Goal: Task Accomplishment & Management: Use online tool/utility

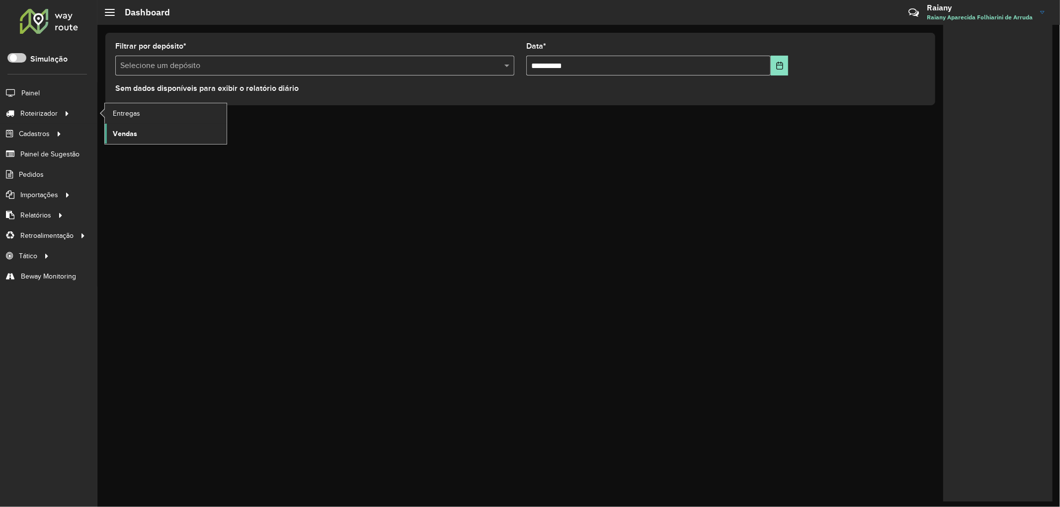
click at [126, 132] on span "Vendas" at bounding box center [125, 134] width 24 height 10
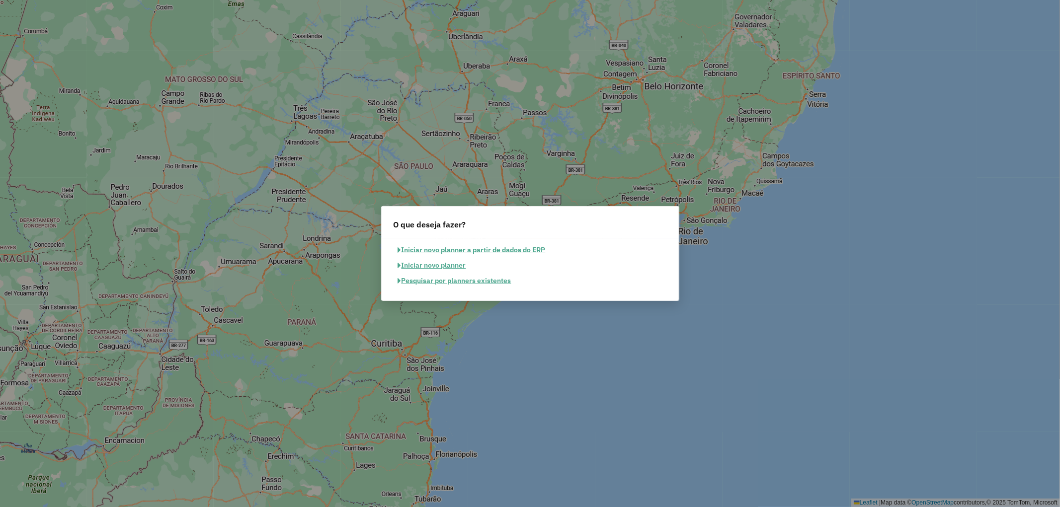
click at [428, 280] on button "Pesquisar por planners existentes" at bounding box center [455, 280] width 122 height 15
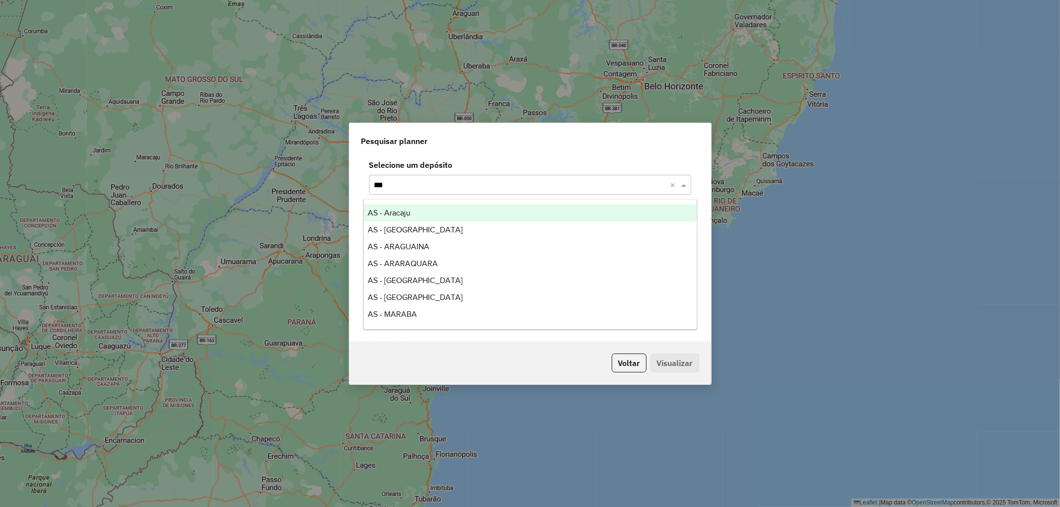
type input "****"
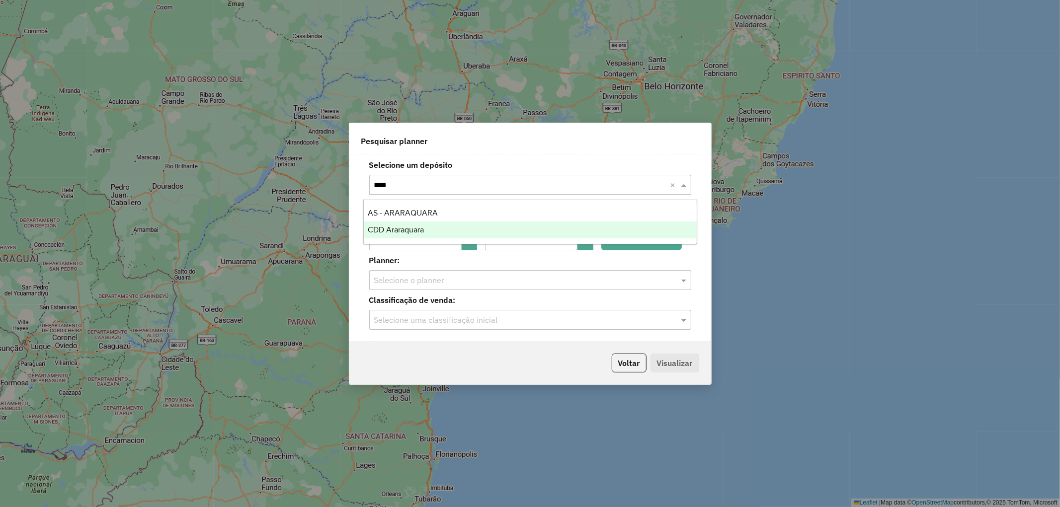
click at [406, 224] on div "CDD Araraquara" at bounding box center [530, 230] width 333 height 17
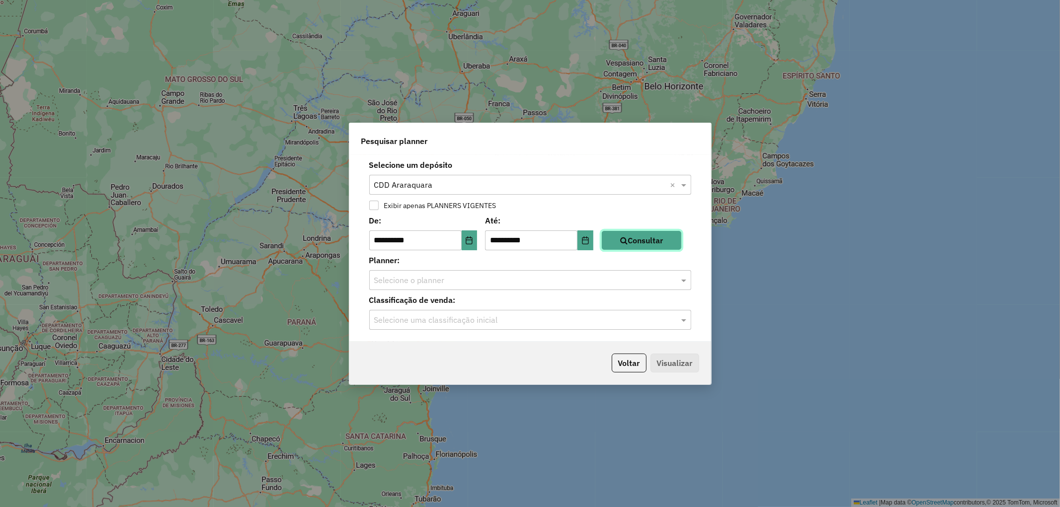
click at [672, 241] on button "Consultar" at bounding box center [641, 241] width 81 height 20
click at [423, 282] on input "text" at bounding box center [520, 281] width 292 height 12
click at [473, 242] on icon "Choose Date" at bounding box center [469, 241] width 8 height 8
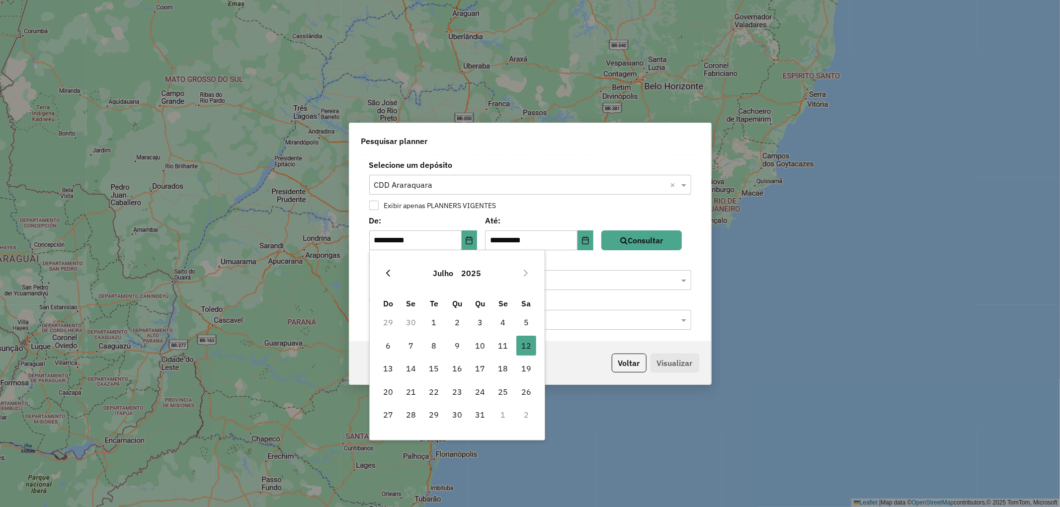
click at [389, 276] on icon "Previous Month" at bounding box center [389, 273] width 4 height 7
click at [412, 321] on span "2" at bounding box center [411, 323] width 20 height 20
type input "**********"
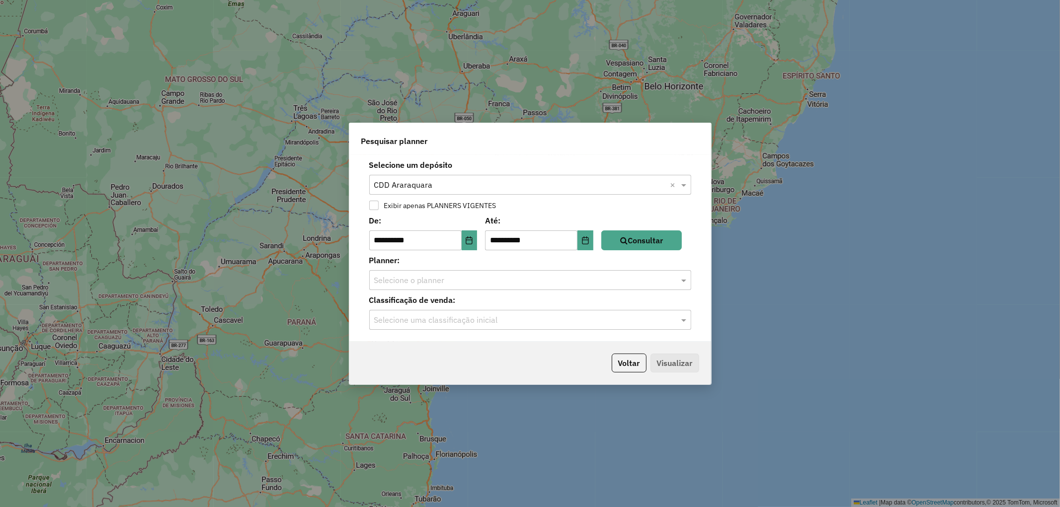
click at [661, 229] on div "**********" at bounding box center [530, 233] width 338 height 36
click at [656, 237] on button "Consultar" at bounding box center [641, 241] width 81 height 20
click at [458, 283] on input "text" at bounding box center [520, 281] width 292 height 12
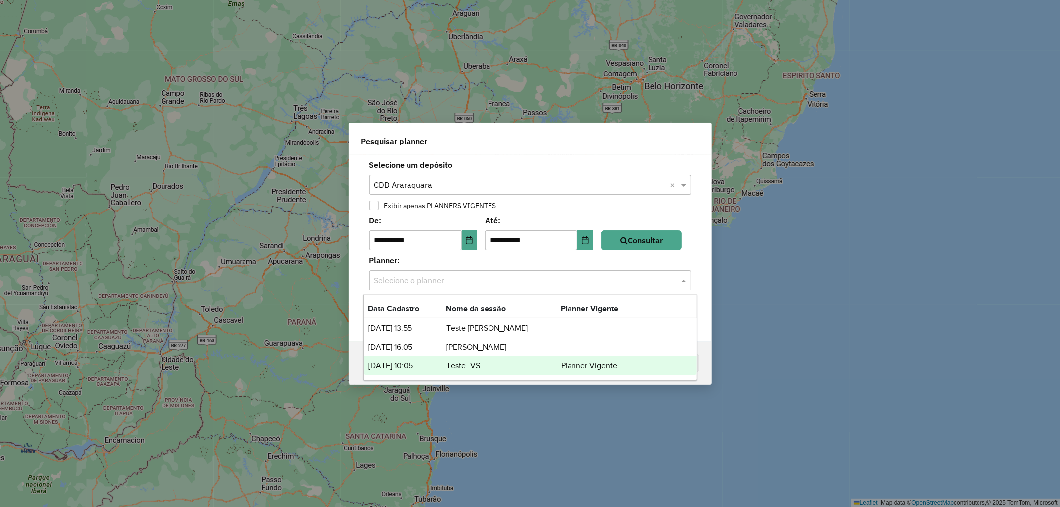
click at [455, 366] on td "Teste_VS" at bounding box center [503, 366] width 115 height 13
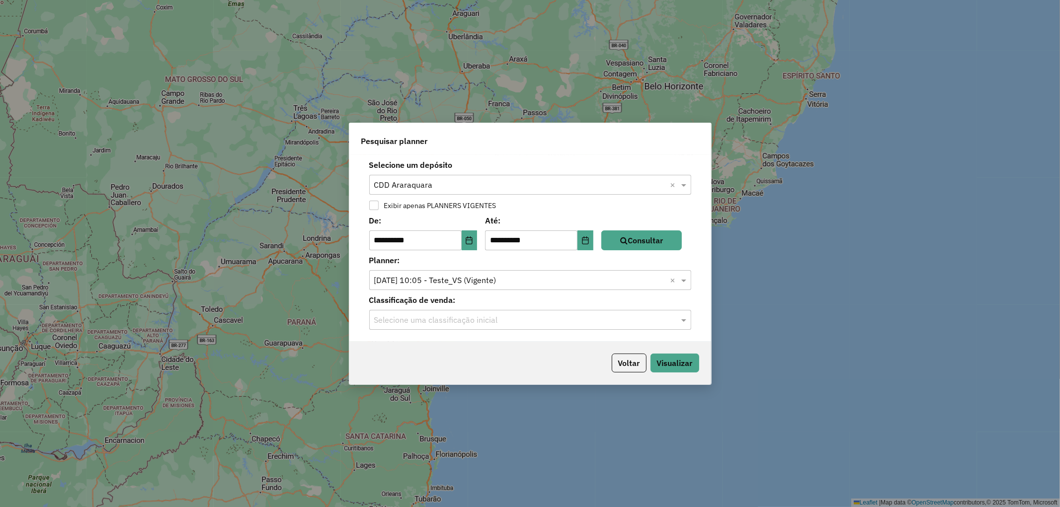
click at [453, 325] on input "text" at bounding box center [520, 321] width 292 height 12
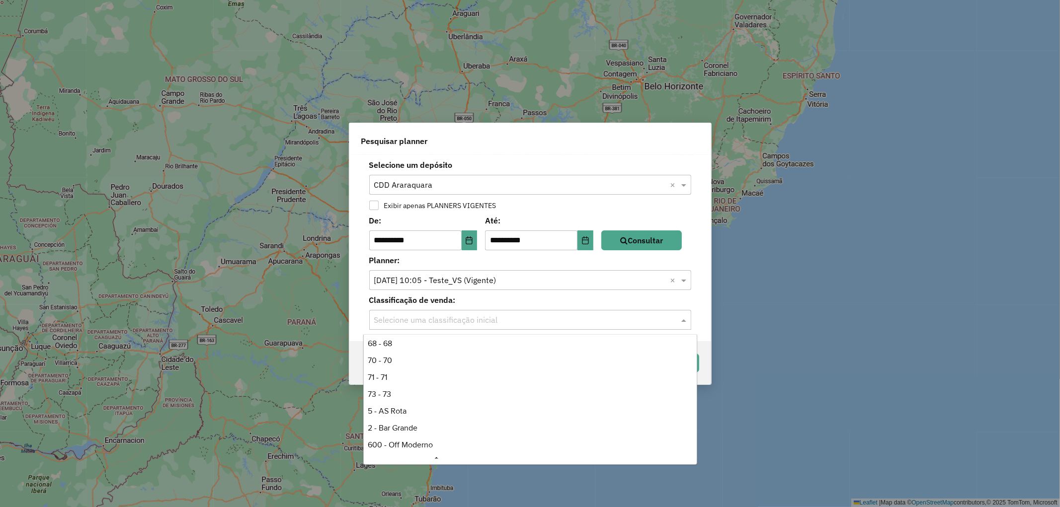
scroll to position [110, 0]
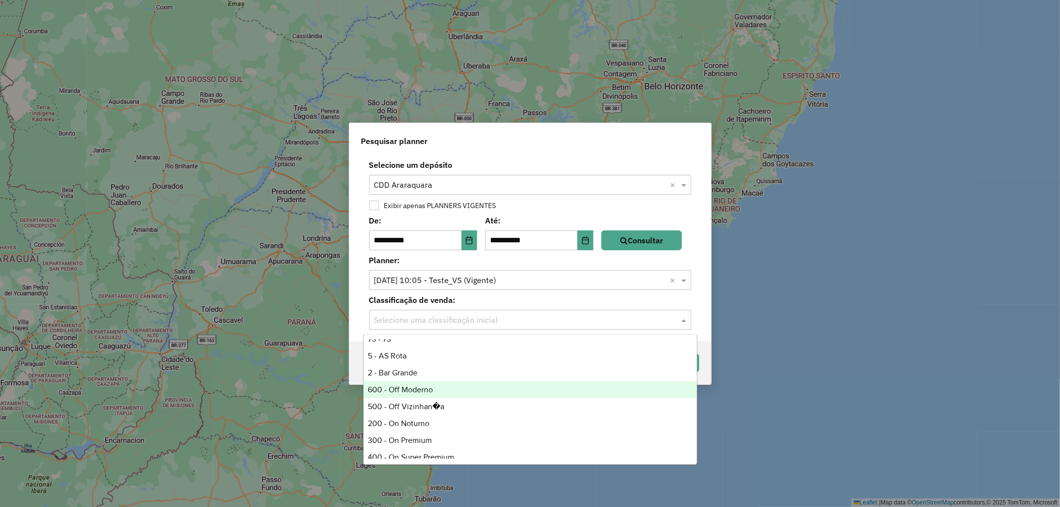
click at [419, 382] on div "600 - Off Moderno" at bounding box center [530, 390] width 333 height 17
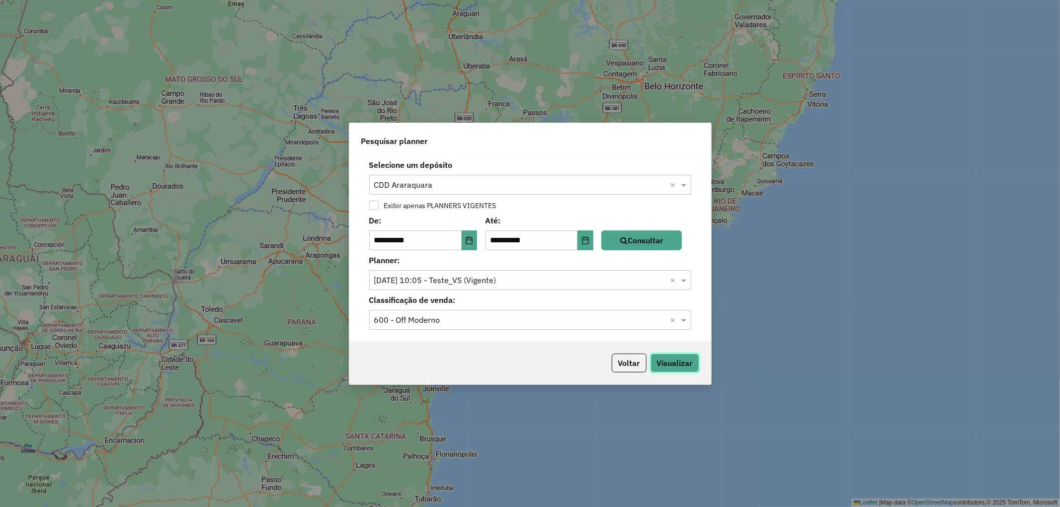
click at [681, 363] on button "Visualizar" at bounding box center [674, 363] width 49 height 19
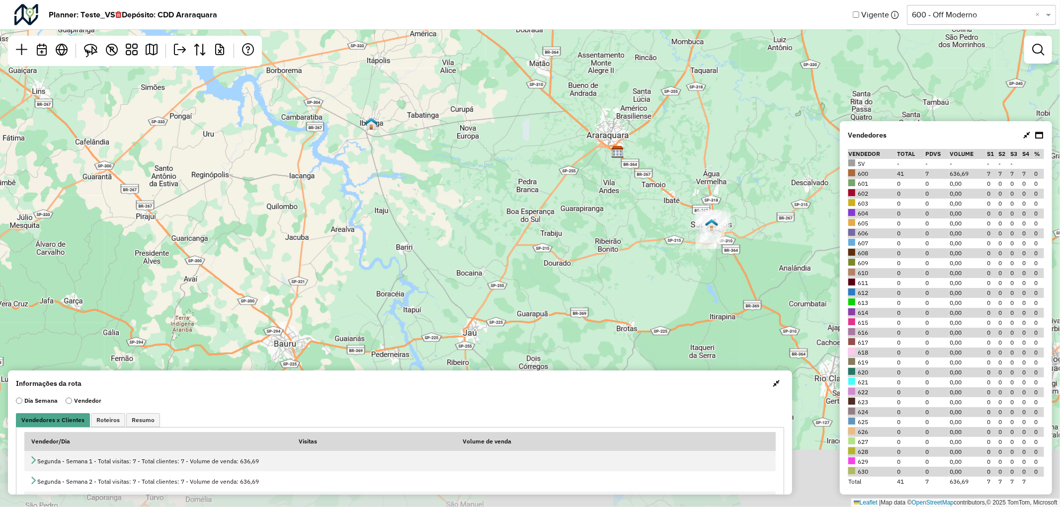
drag, startPoint x: 760, startPoint y: 252, endPoint x: 749, endPoint y: 171, distance: 81.7
click at [749, 171] on div "Leaflet | Map data © OpenStreetMap contributors,© 2025 TomTom, Microsoft" at bounding box center [530, 253] width 1060 height 507
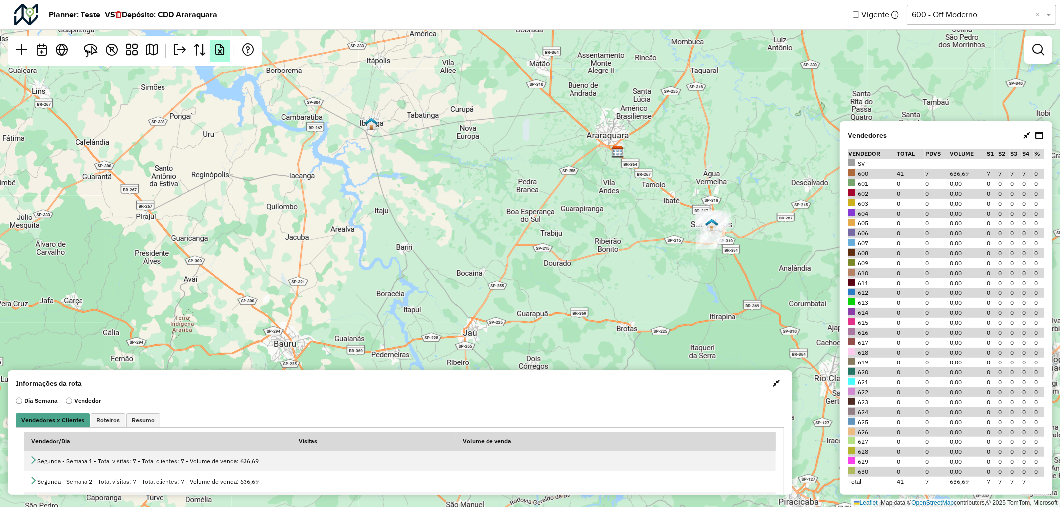
click at [215, 55] on em at bounding box center [220, 50] width 12 height 12
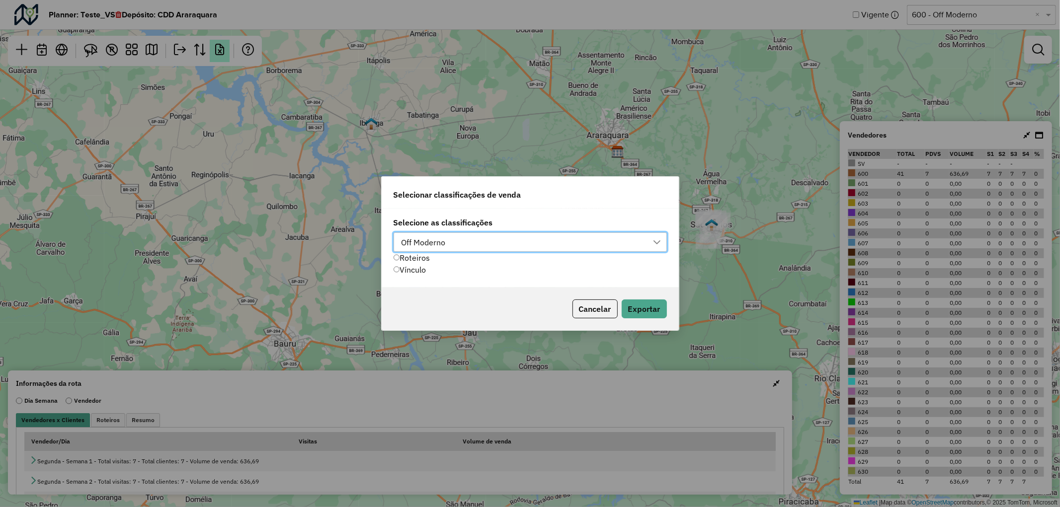
scroll to position [6, 44]
click at [423, 276] on div "Selecione as classificações Off Moderno Roteiros Vínculo" at bounding box center [530, 249] width 297 height 80
click at [411, 274] on div "Vínculo" at bounding box center [428, 270] width 69 height 12
click at [649, 306] on button "Exportar" at bounding box center [644, 309] width 45 height 19
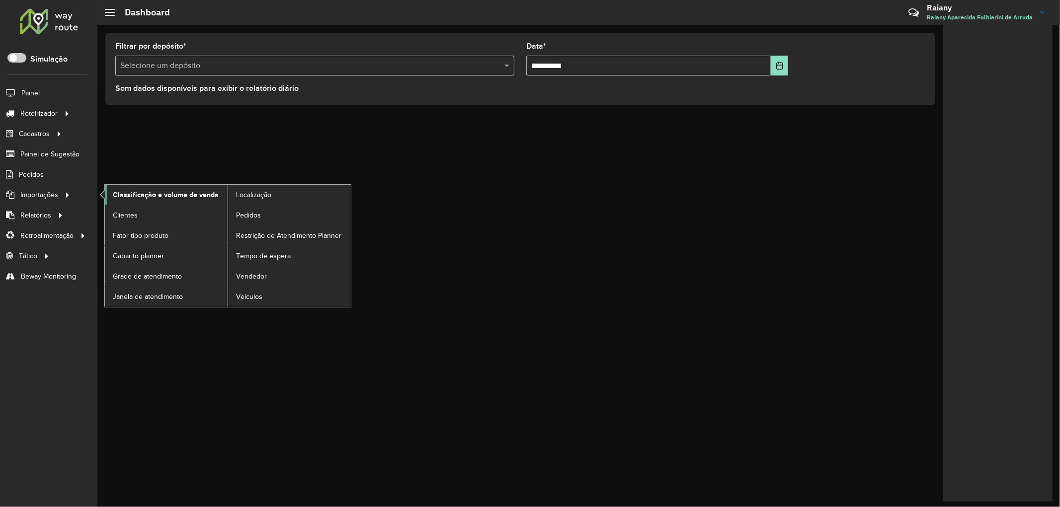
click at [142, 190] on span "Classificação e volume de venda" at bounding box center [166, 195] width 106 height 10
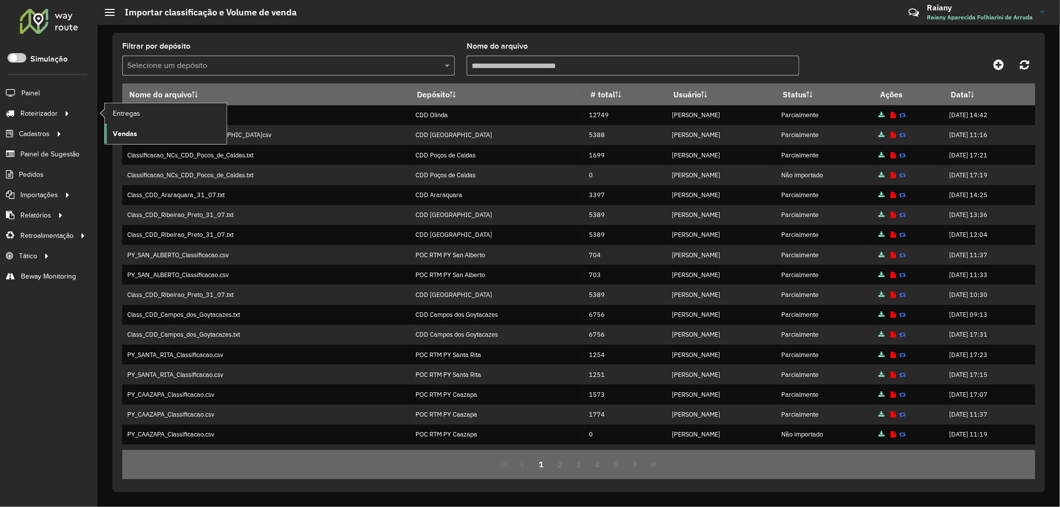
click at [133, 135] on span "Vendas" at bounding box center [125, 134] width 24 height 10
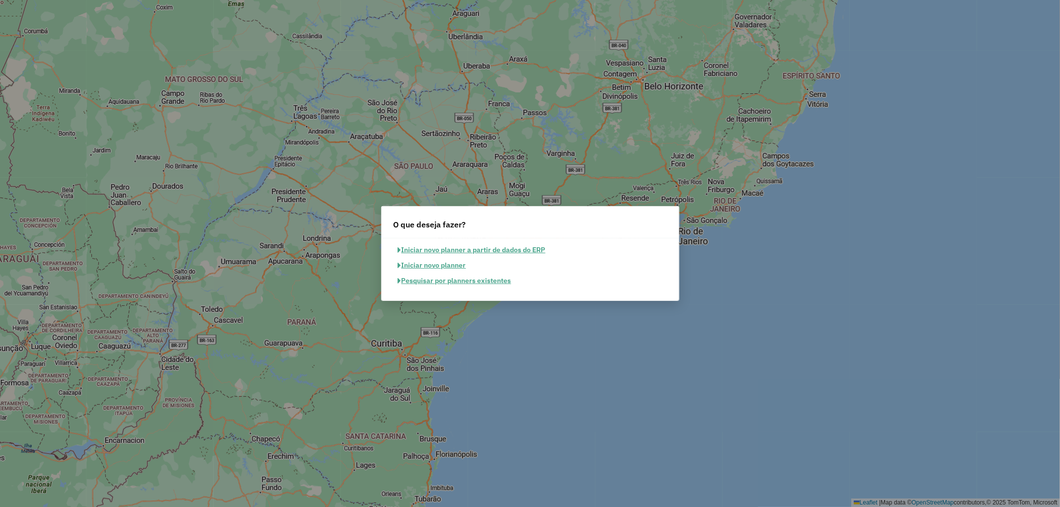
click at [430, 285] on button "Pesquisar por planners existentes" at bounding box center [455, 280] width 122 height 15
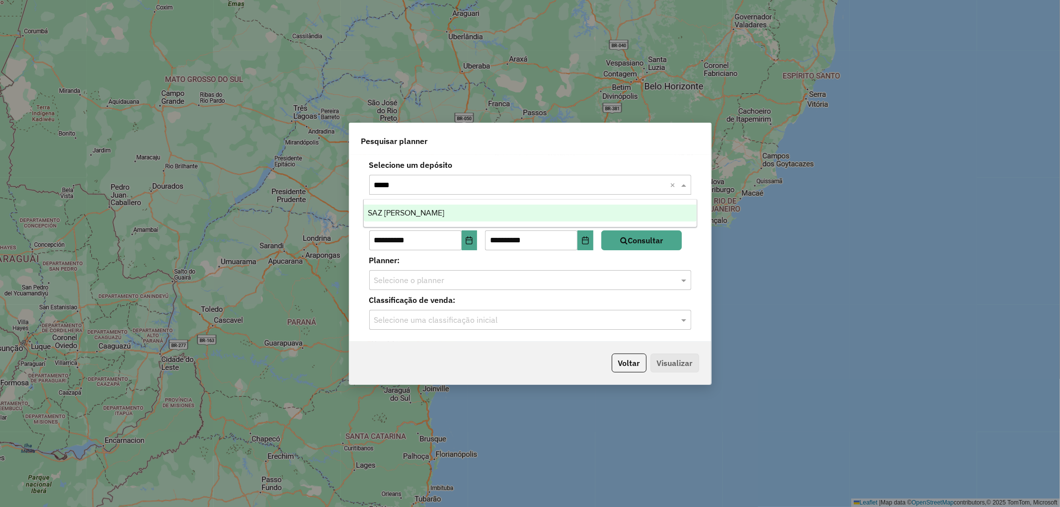
type input "****"
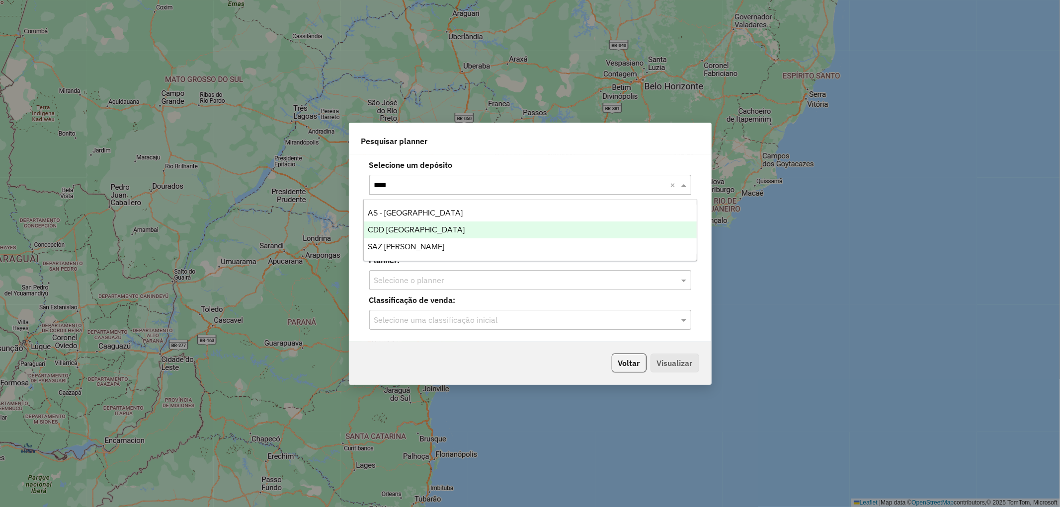
click at [446, 222] on div "CDD Ribeirão Preto" at bounding box center [530, 230] width 333 height 17
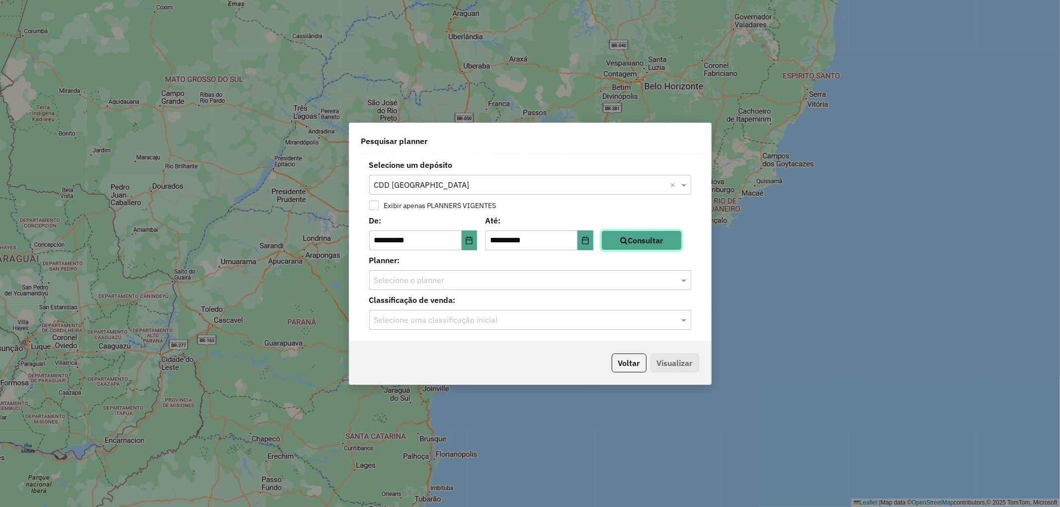
click at [628, 236] on button "Consultar" at bounding box center [641, 241] width 81 height 20
click at [459, 282] on input "text" at bounding box center [520, 281] width 292 height 12
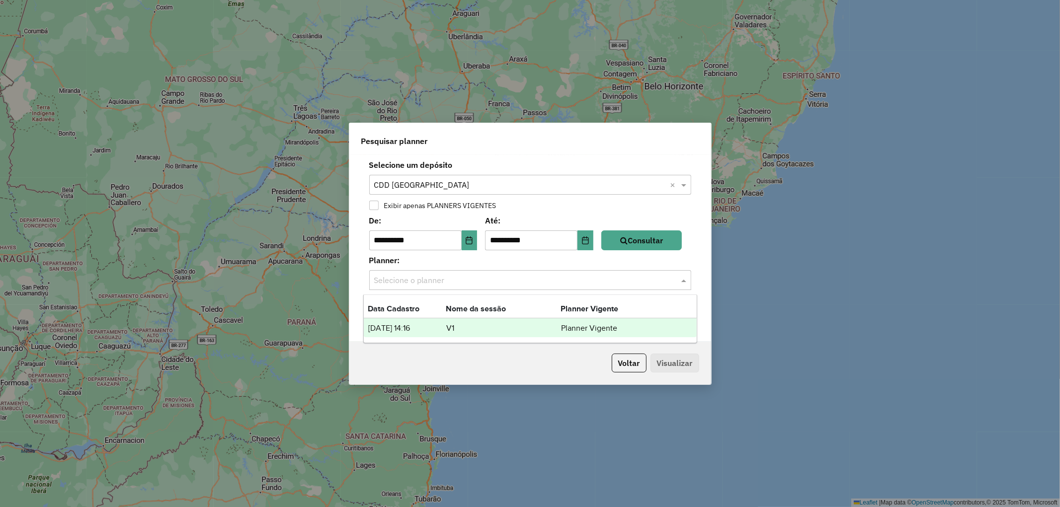
click at [474, 329] on td "V1" at bounding box center [503, 328] width 115 height 13
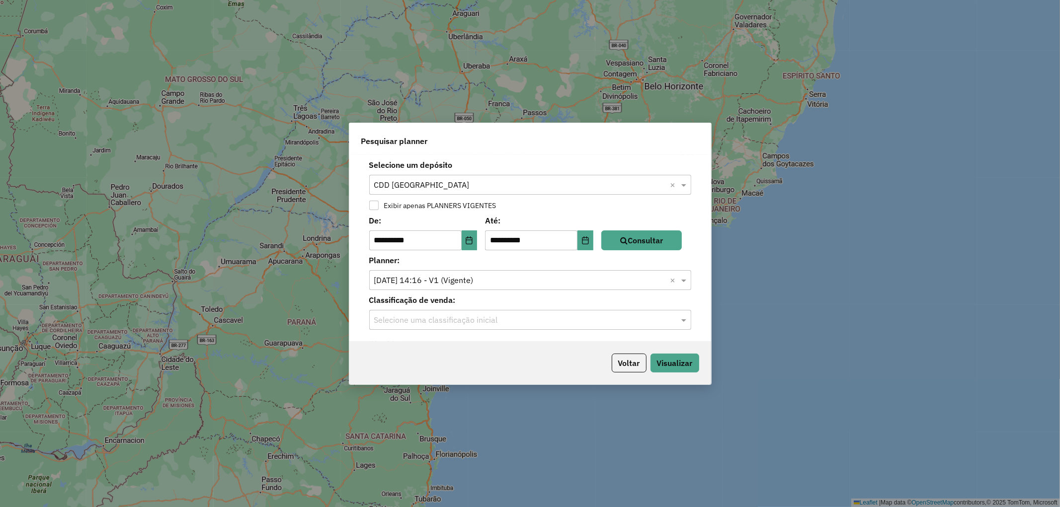
click at [453, 315] on input "text" at bounding box center [520, 321] width 292 height 12
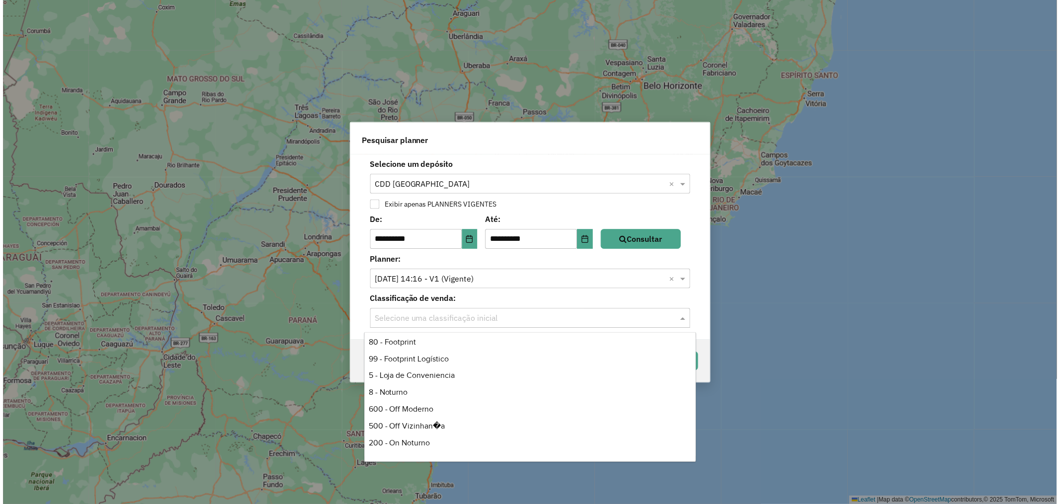
scroll to position [276, 0]
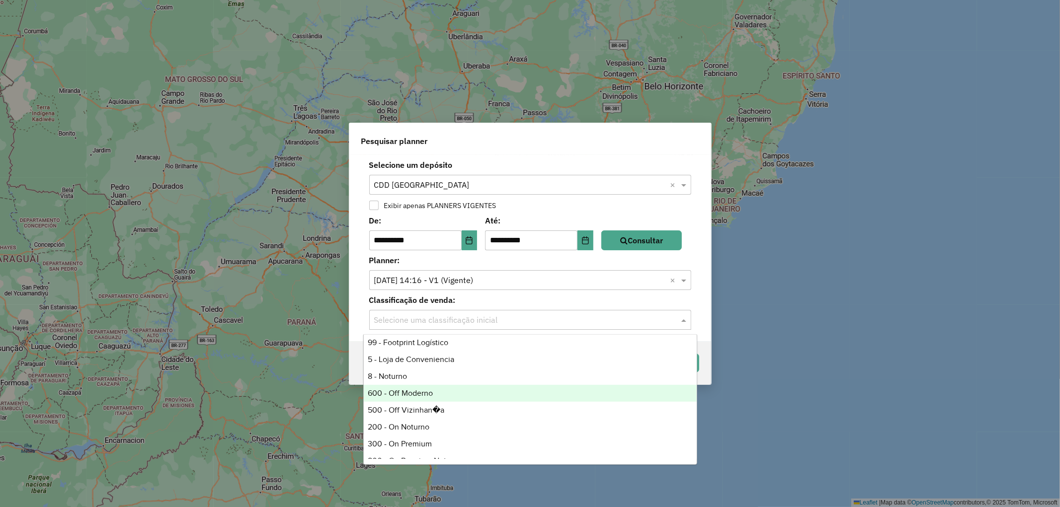
click at [404, 395] on div "600 - Off Moderno" at bounding box center [530, 393] width 333 height 17
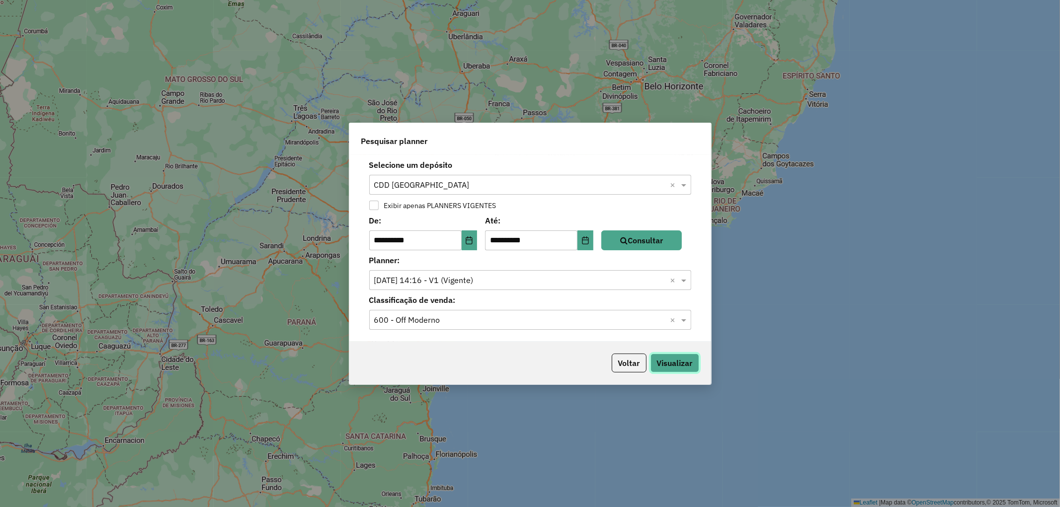
click at [669, 361] on button "Visualizar" at bounding box center [674, 363] width 49 height 19
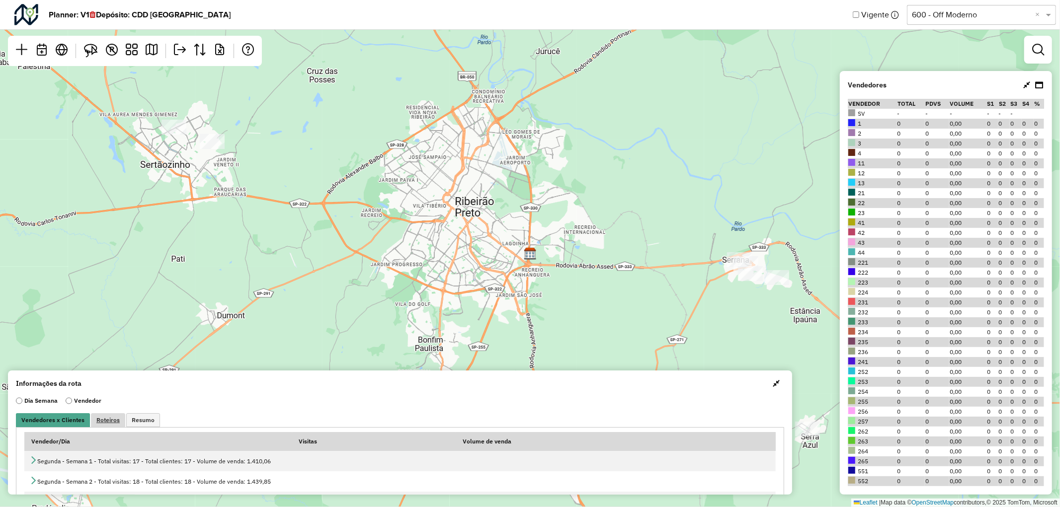
click at [101, 418] on span "Roteiros" at bounding box center [107, 420] width 23 height 6
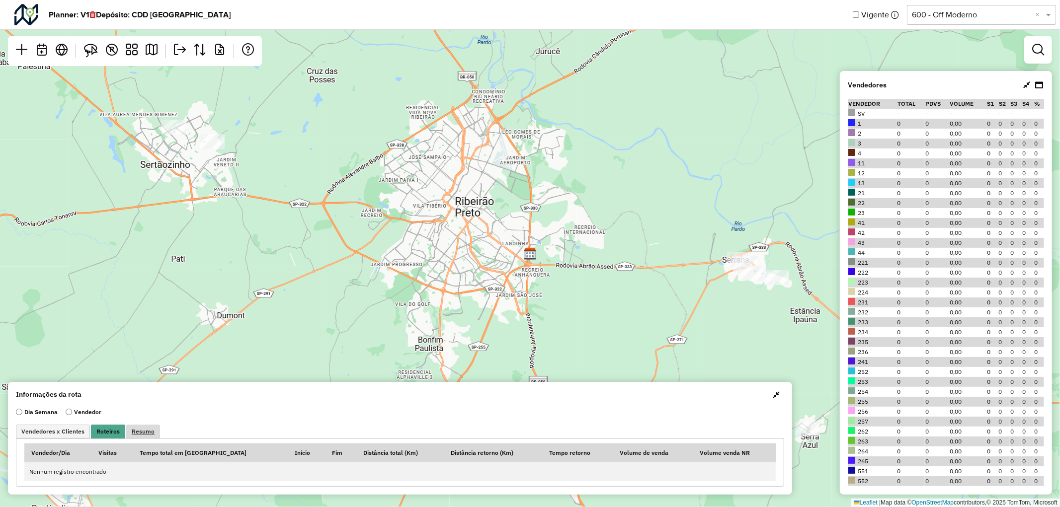
click at [146, 431] on span "Resumo" at bounding box center [143, 432] width 23 height 6
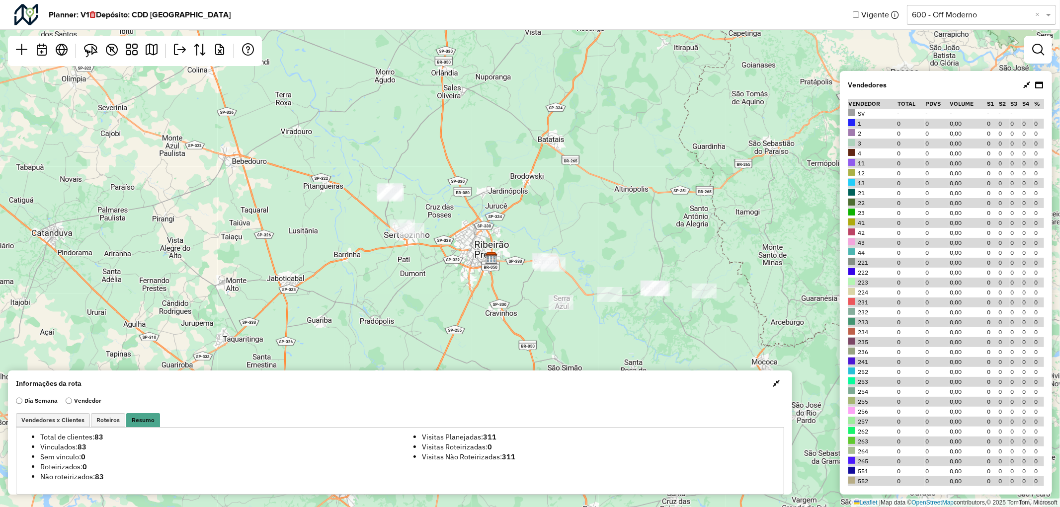
drag, startPoint x: 612, startPoint y: 97, endPoint x: 527, endPoint y: 170, distance: 112.1
click at [527, 170] on div "Leaflet | Map data © OpenStreetMap contributors,© 2025 TomTom, Microsoft" at bounding box center [530, 253] width 1060 height 507
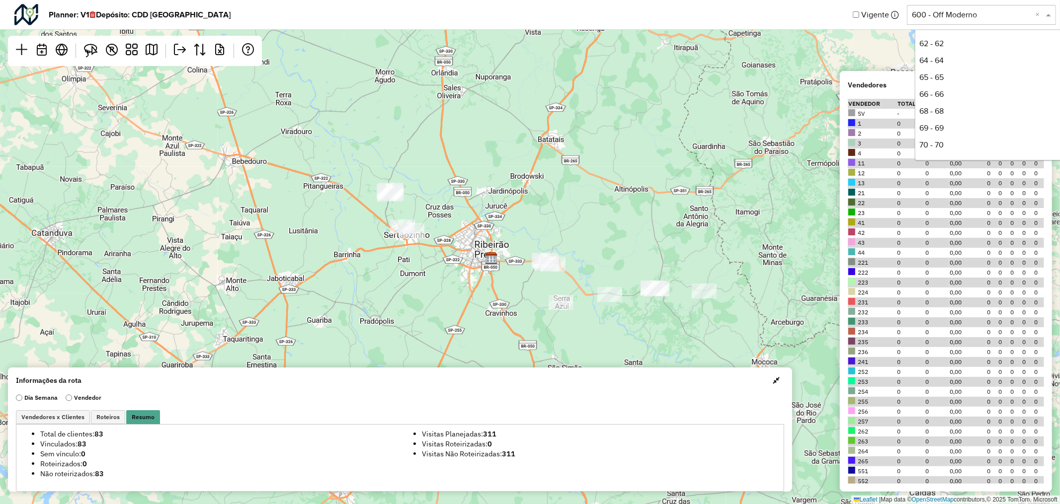
click at [958, 15] on input "text" at bounding box center [971, 15] width 119 height 12
click at [946, 55] on div "500 - Off Vizinhan�a" at bounding box center [989, 61] width 148 height 17
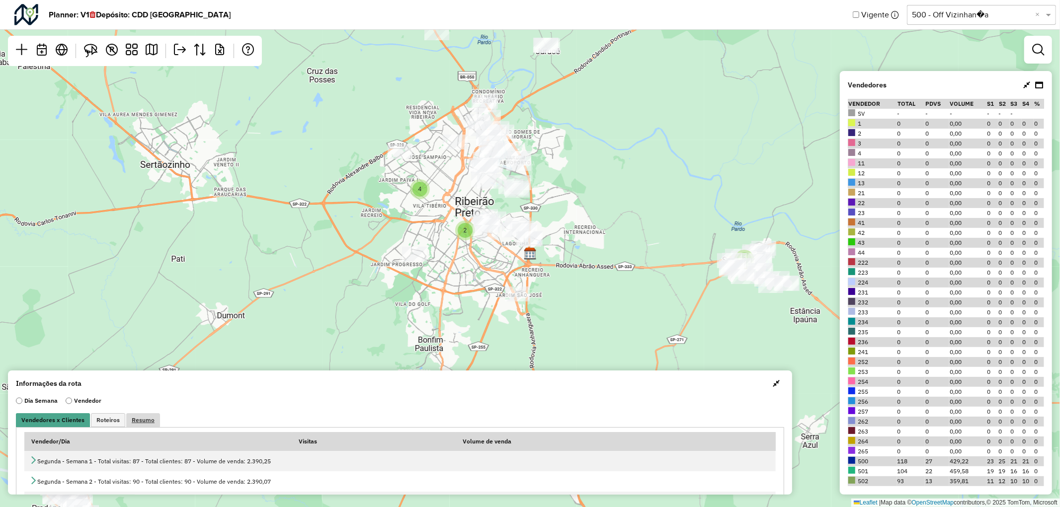
click at [132, 420] on span "Resumo" at bounding box center [143, 420] width 23 height 6
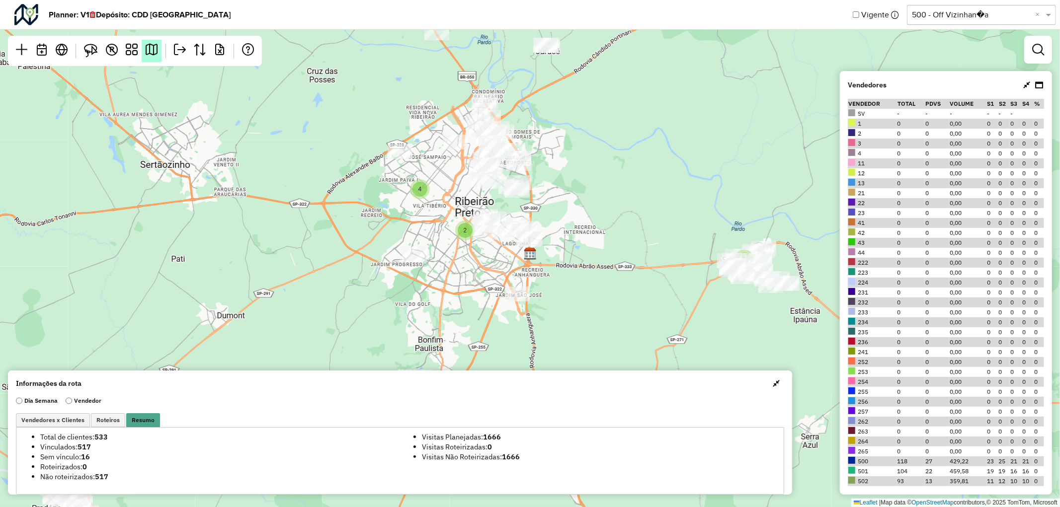
click at [155, 56] on link at bounding box center [152, 51] width 20 height 22
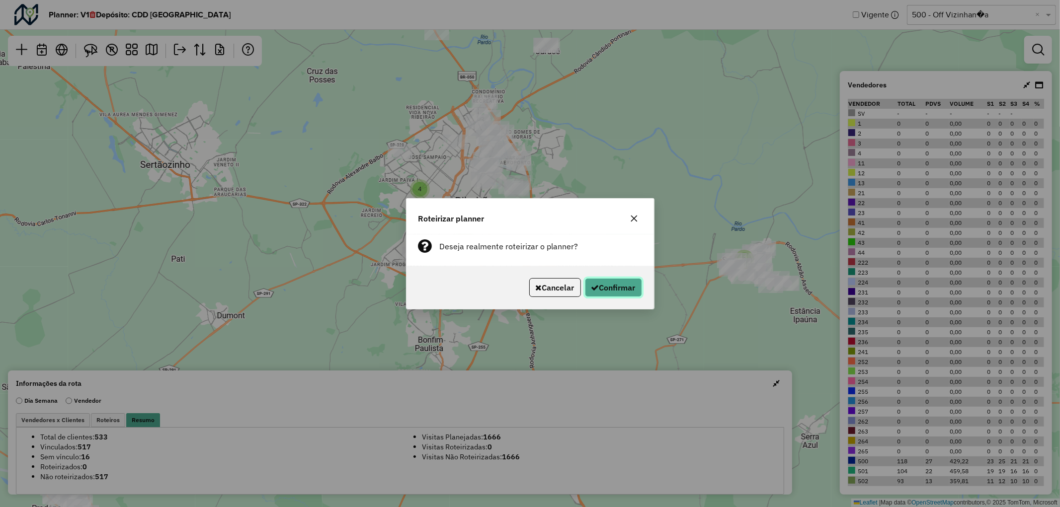
click at [614, 287] on button "Confirmar" at bounding box center [613, 287] width 57 height 19
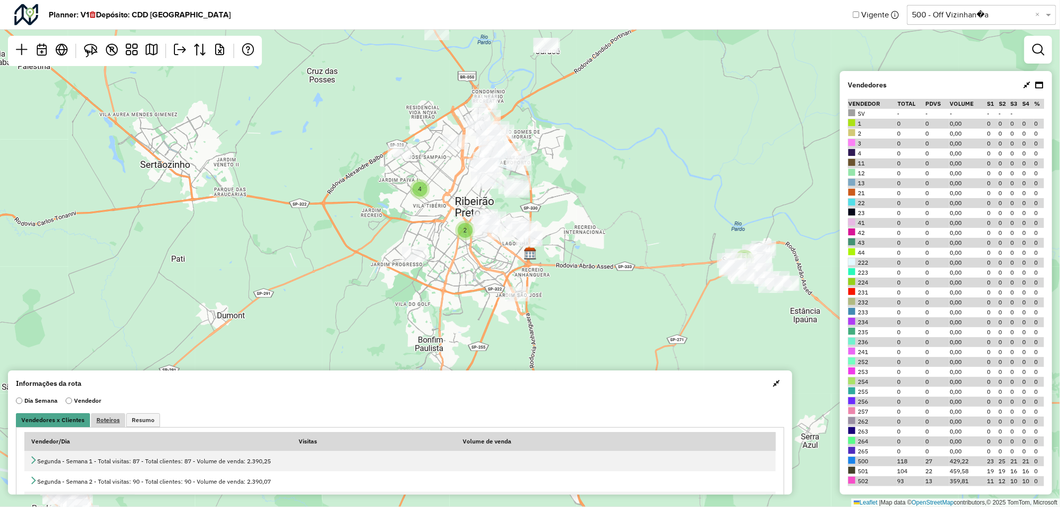
click at [116, 419] on span "Roteiros" at bounding box center [107, 420] width 23 height 6
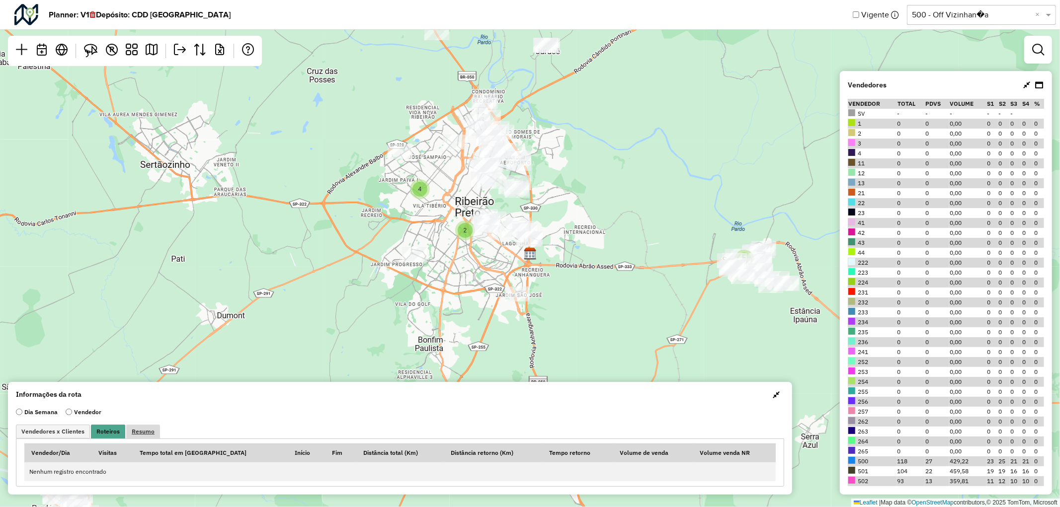
click at [145, 434] on span "Resumo" at bounding box center [143, 432] width 23 height 6
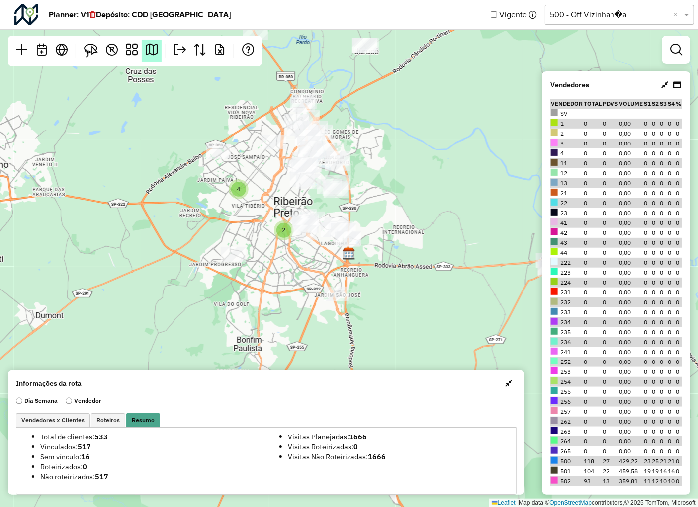
click at [146, 60] on link at bounding box center [152, 51] width 20 height 22
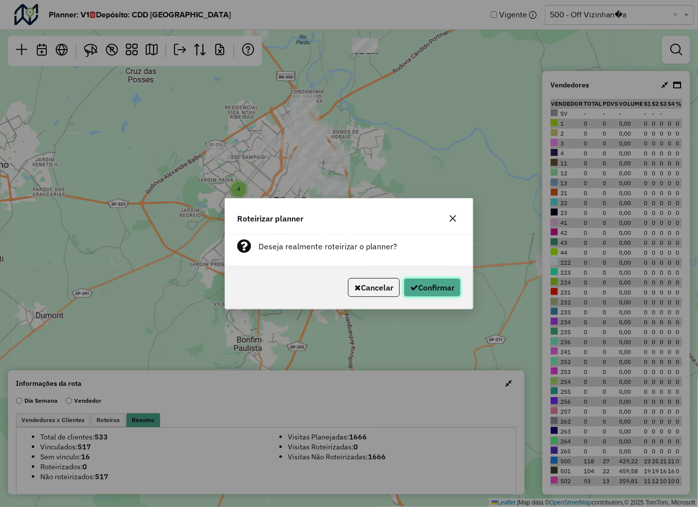
click at [444, 290] on button "Confirmar" at bounding box center [432, 287] width 57 height 19
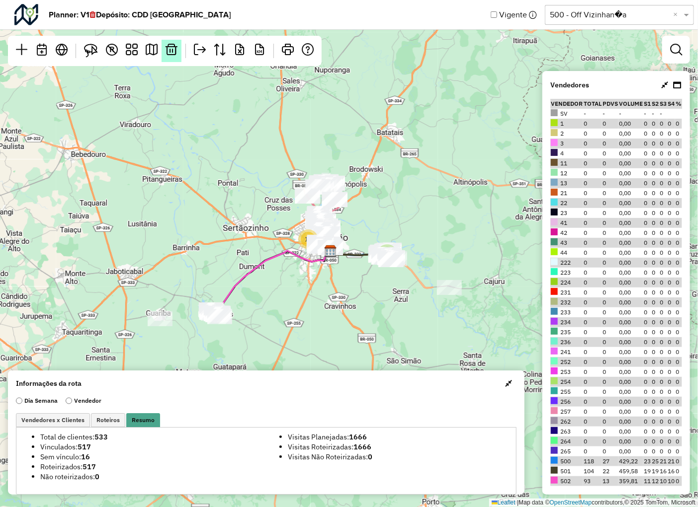
click at [171, 56] on link at bounding box center [172, 51] width 20 height 22
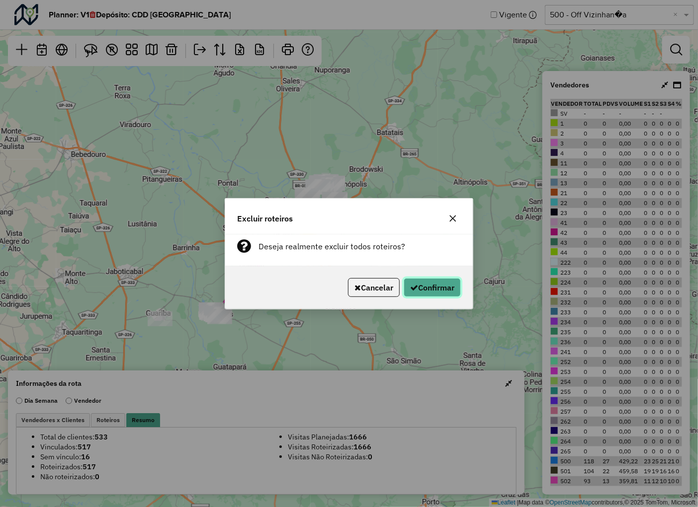
click at [434, 290] on button "Confirmar" at bounding box center [432, 287] width 57 height 19
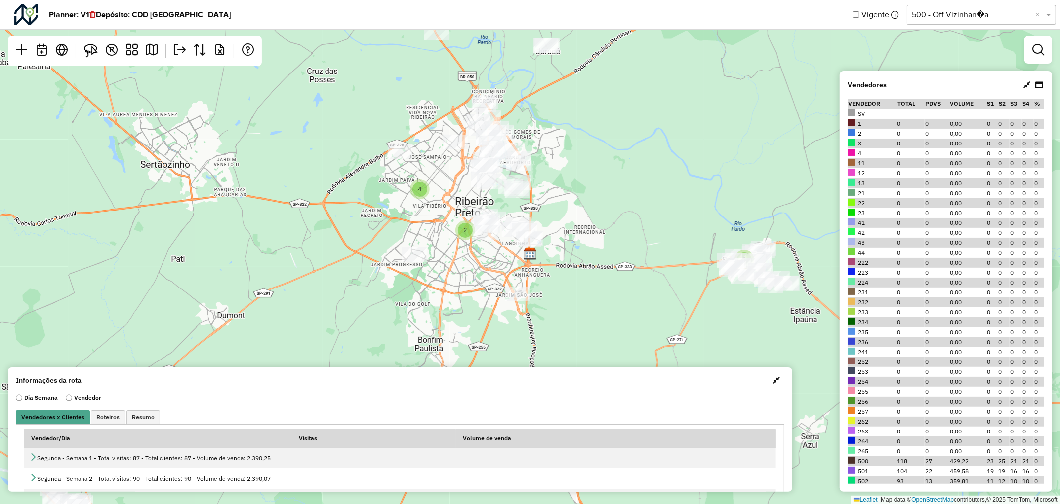
click at [951, 19] on input "text" at bounding box center [971, 15] width 119 height 12
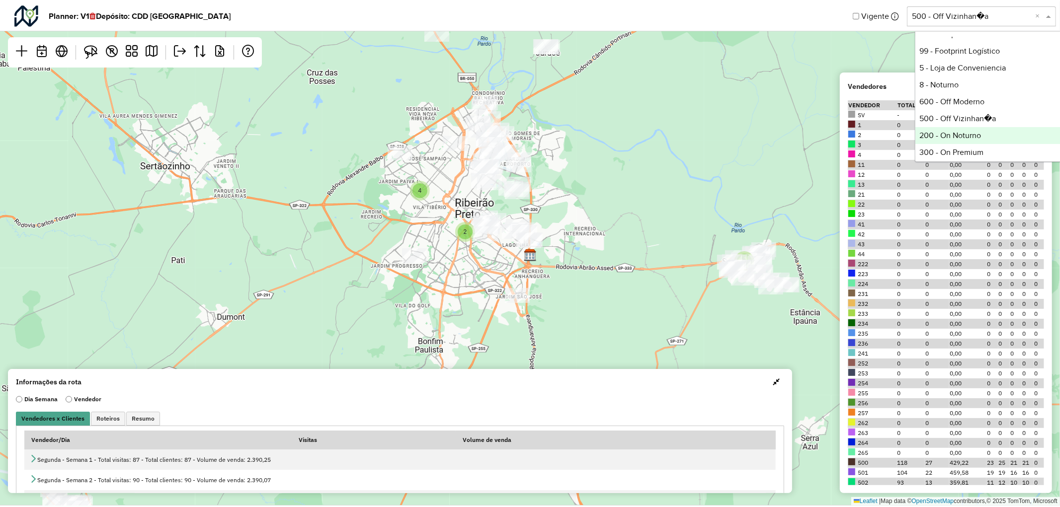
scroll to position [282, 0]
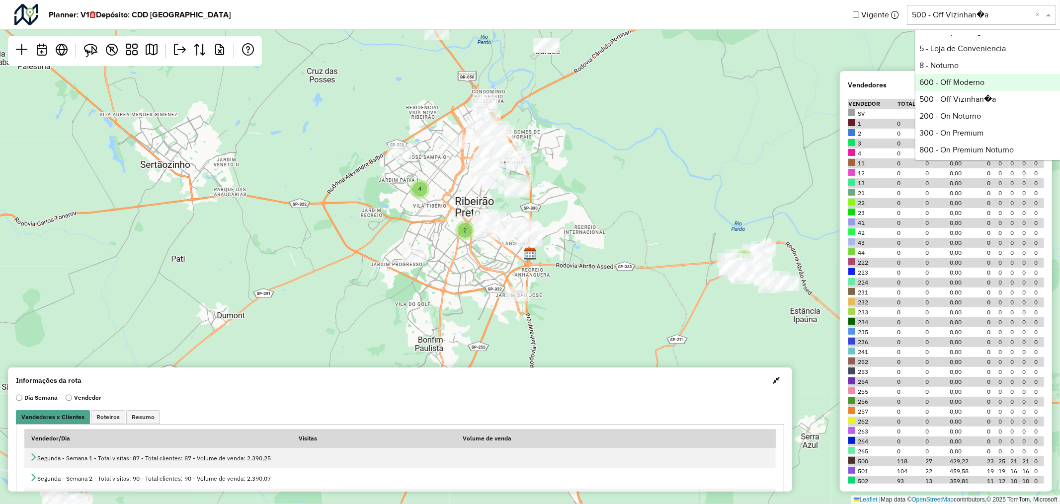
click at [947, 83] on div "600 - Off Moderno" at bounding box center [989, 82] width 148 height 17
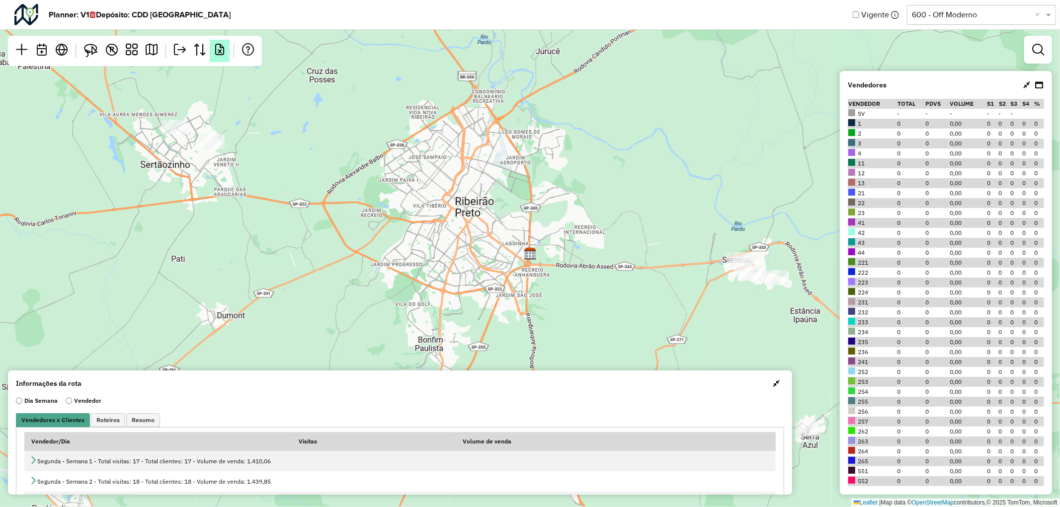
click at [220, 52] on em at bounding box center [220, 50] width 12 height 12
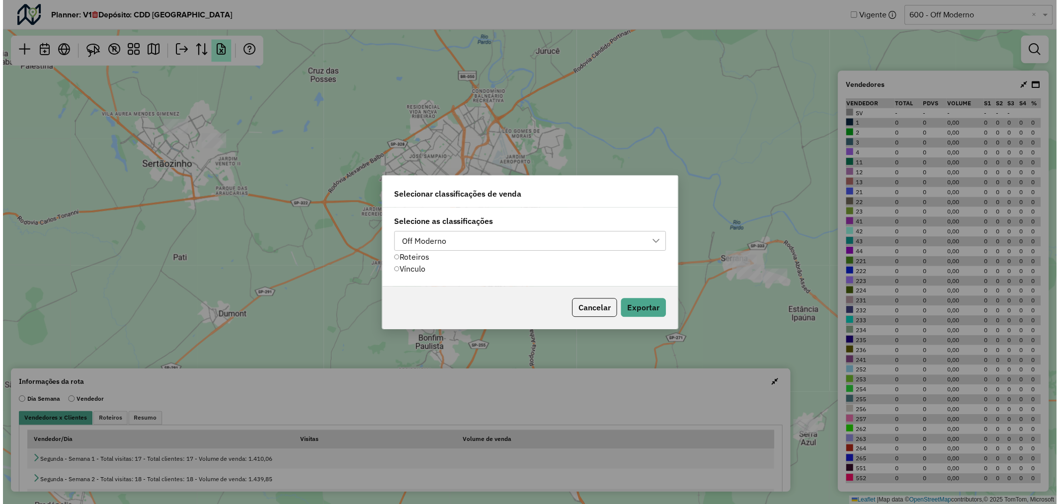
scroll to position [6, 44]
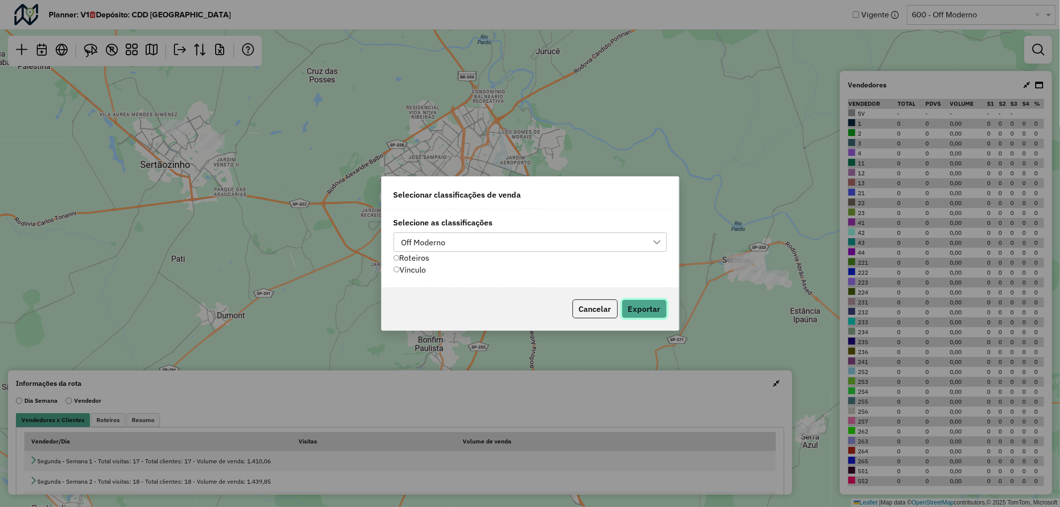
click at [652, 311] on button "Exportar" at bounding box center [644, 309] width 45 height 19
click at [732, 156] on div "Selecionar classificações de venda Selecione as classificações Off Moderno Rote…" at bounding box center [530, 253] width 1060 height 507
click at [587, 304] on button "Cancelar" at bounding box center [594, 309] width 45 height 19
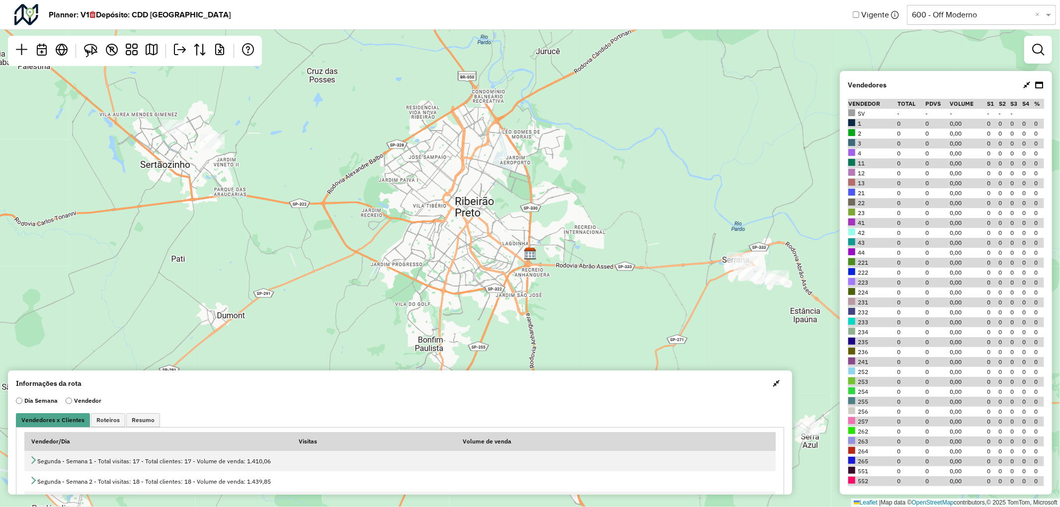
click at [950, 12] on input "text" at bounding box center [971, 15] width 119 height 12
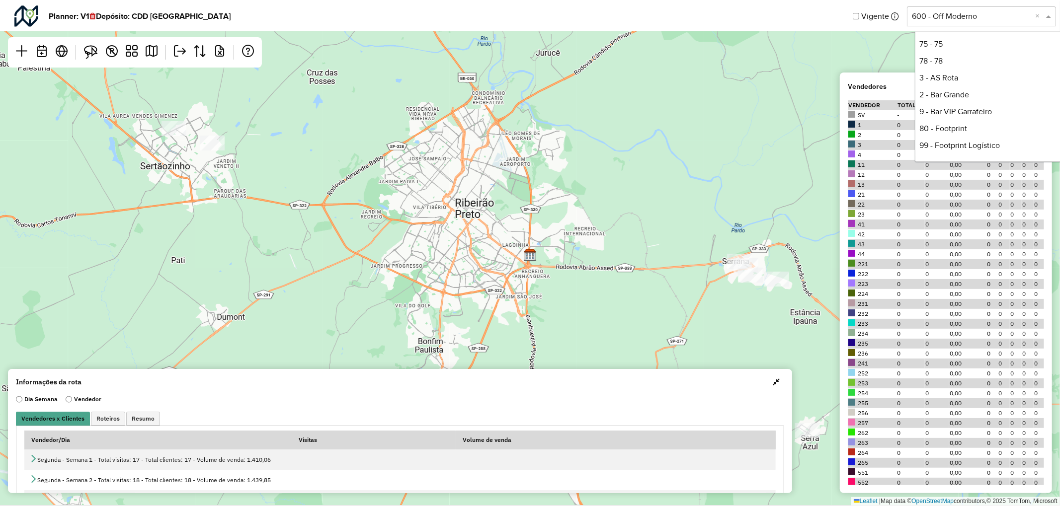
scroll to position [155, 0]
click at [943, 70] on div "78 - 78" at bounding box center [989, 74] width 148 height 17
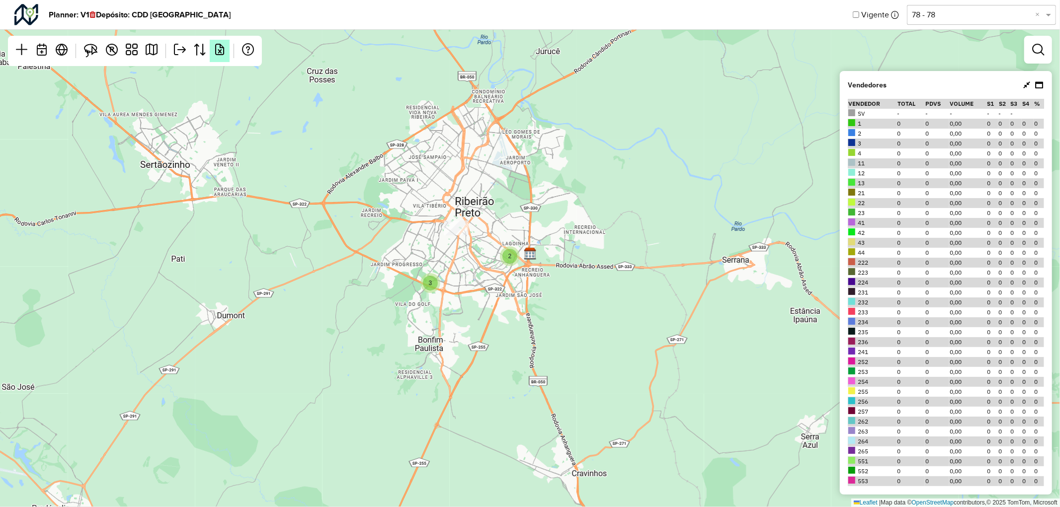
click at [218, 53] on em at bounding box center [220, 50] width 12 height 12
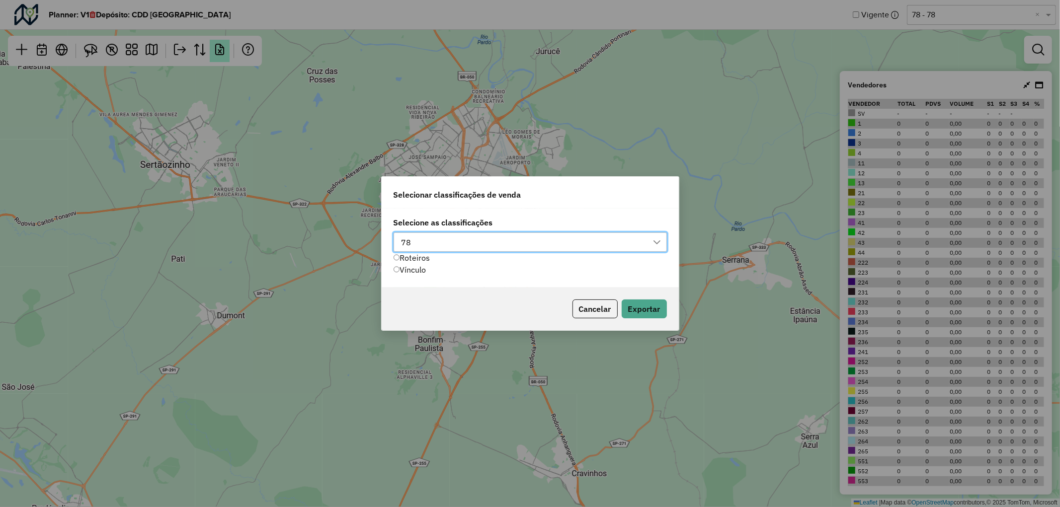
scroll to position [6, 44]
click at [643, 306] on button "Exportar" at bounding box center [644, 309] width 45 height 19
click at [598, 311] on button "Cancelar" at bounding box center [594, 309] width 45 height 19
